Goal: Navigation & Orientation: Find specific page/section

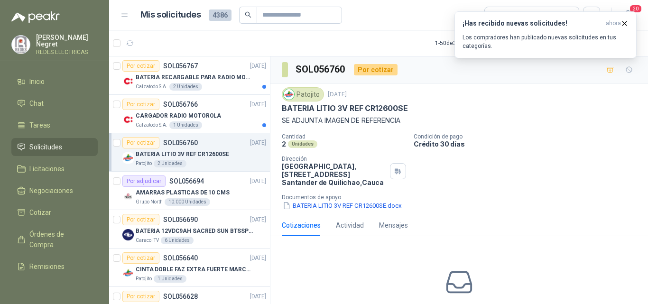
click at [216, 114] on div "CARGADOR RADIO MOTOROLA" at bounding box center [201, 115] width 131 height 11
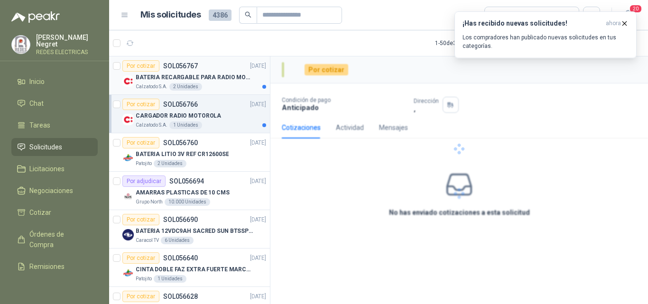
click at [228, 84] on div "Calzatodo S.A. 2 Unidades" at bounding box center [201, 87] width 131 height 8
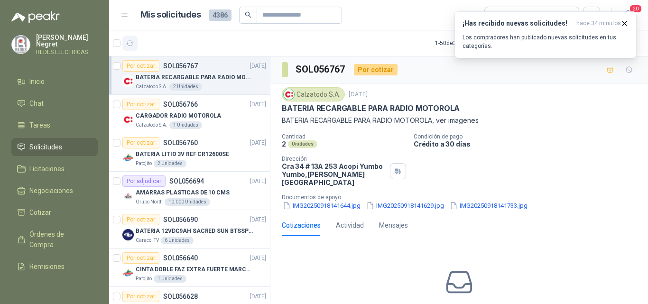
click at [128, 41] on icon "button" at bounding box center [130, 43] width 7 height 5
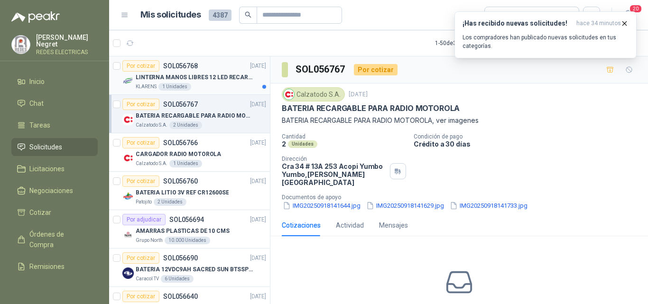
click at [207, 74] on p "LINTERNA MANOS LIBRES 12 LED RECARGALE" at bounding box center [195, 77] width 118 height 9
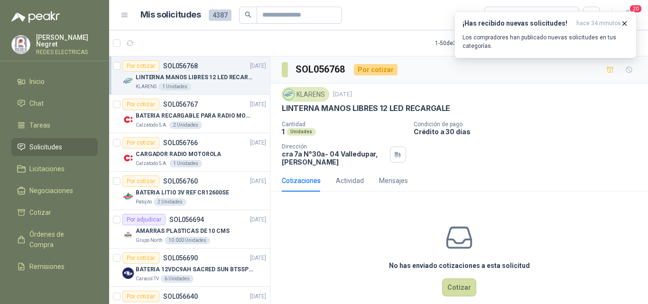
click at [53, 140] on link "Solicitudes" at bounding box center [54, 147] width 86 height 18
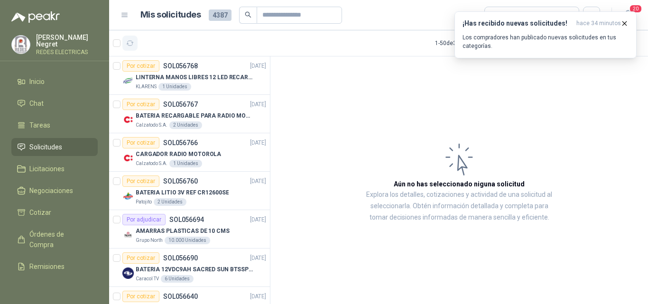
click at [132, 41] on icon "button" at bounding box center [130, 43] width 7 height 5
